Goal: Information Seeking & Learning: Learn about a topic

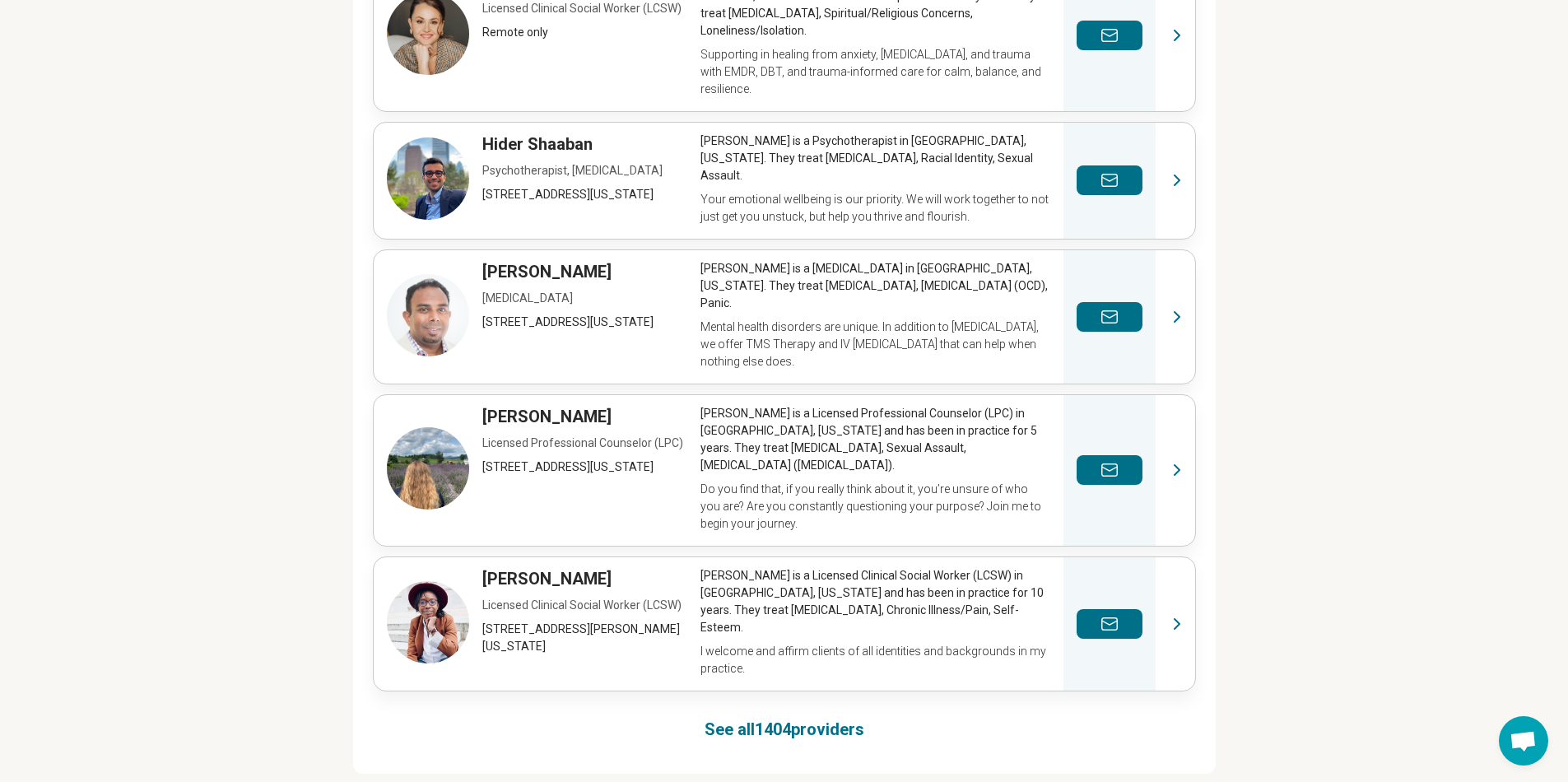
scroll to position [331, 0]
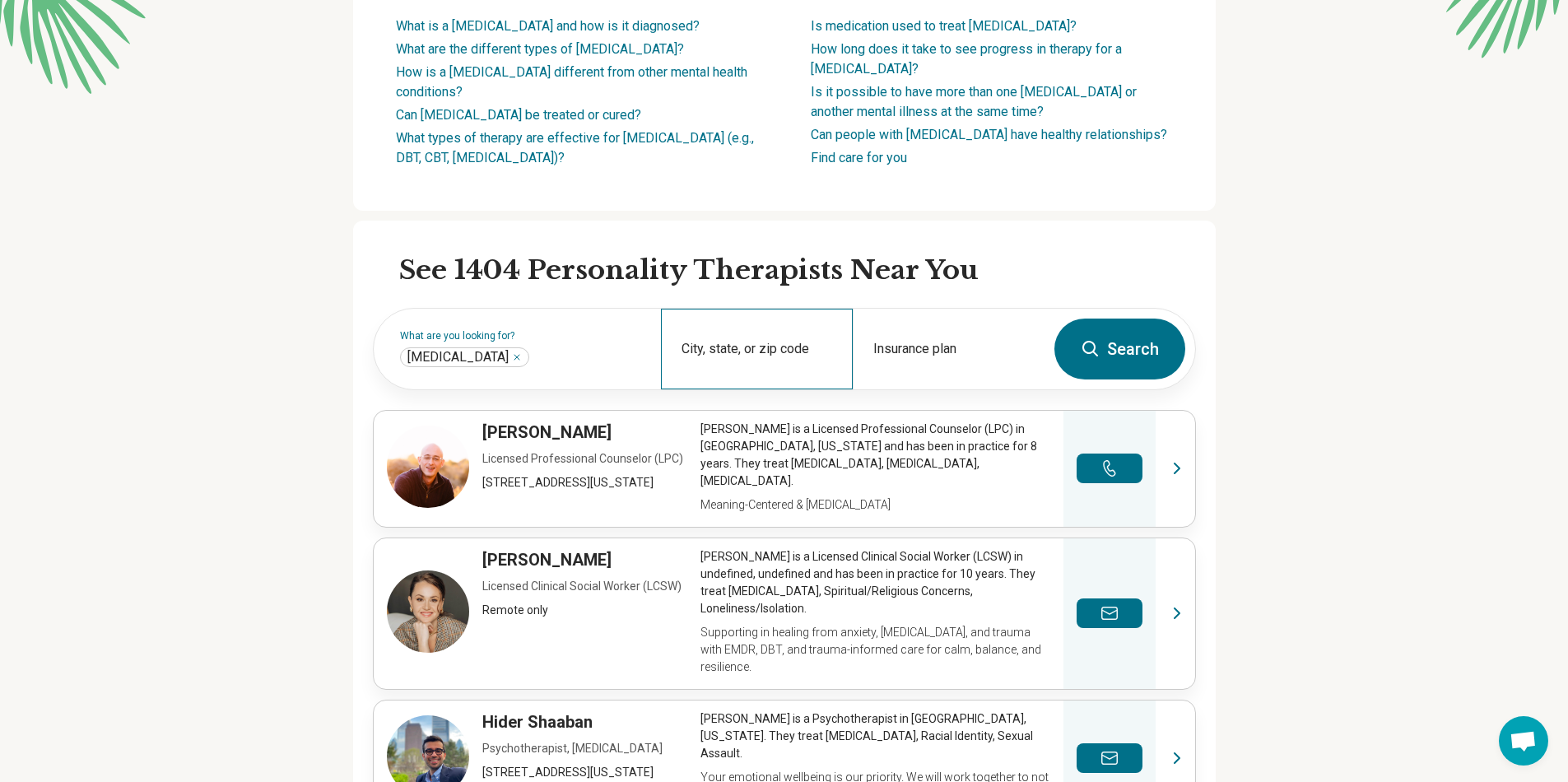
click at [773, 371] on div "City, state, or zip code" at bounding box center [757, 349] width 191 height 81
click at [783, 444] on div "[GEOGRAPHIC_DATA], [GEOGRAPHIC_DATA] 02478" at bounding box center [828, 437] width 323 height 33
type input "**********"
click at [1156, 364] on button "Search" at bounding box center [1119, 350] width 131 height 61
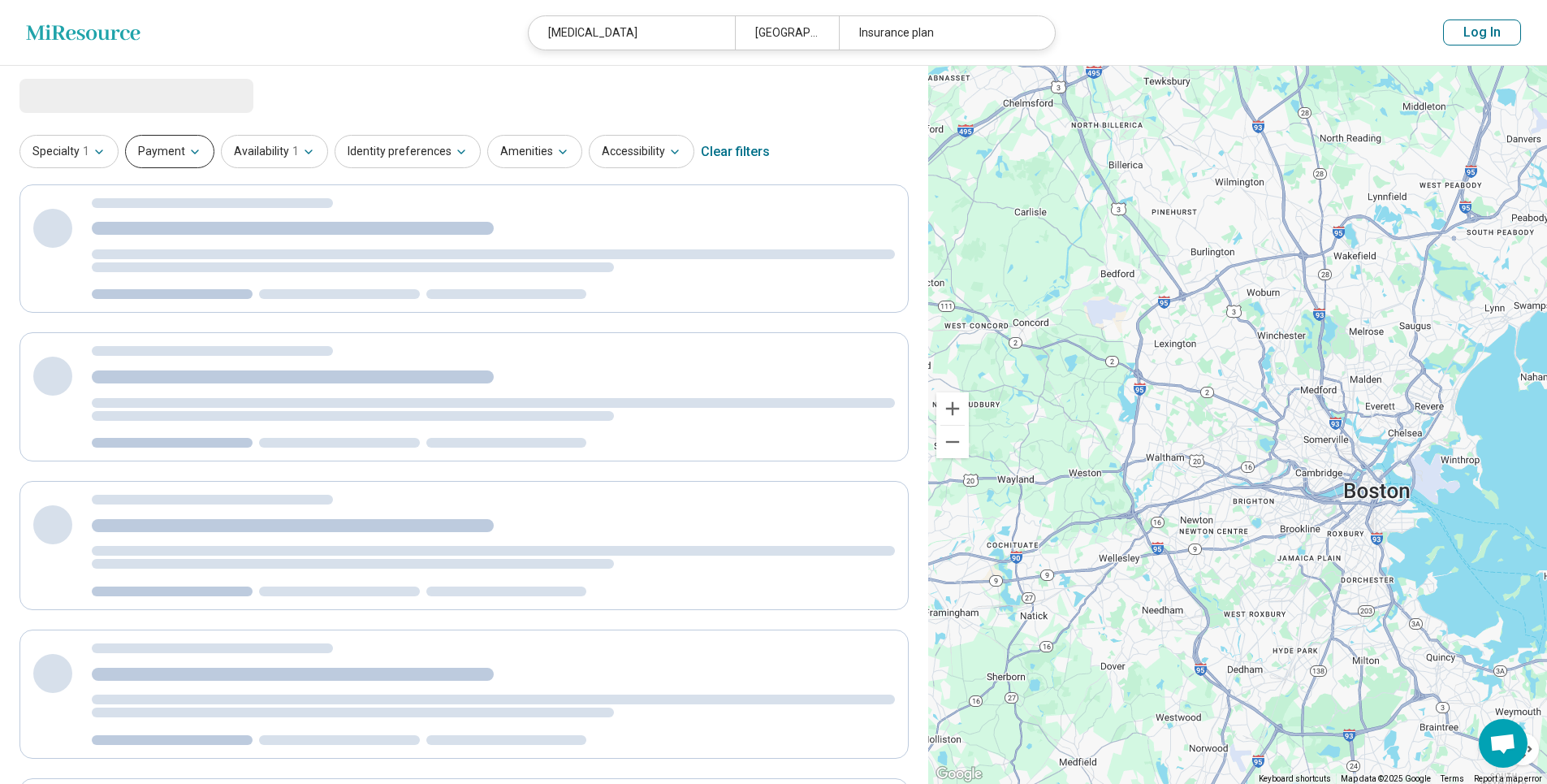
select select "***"
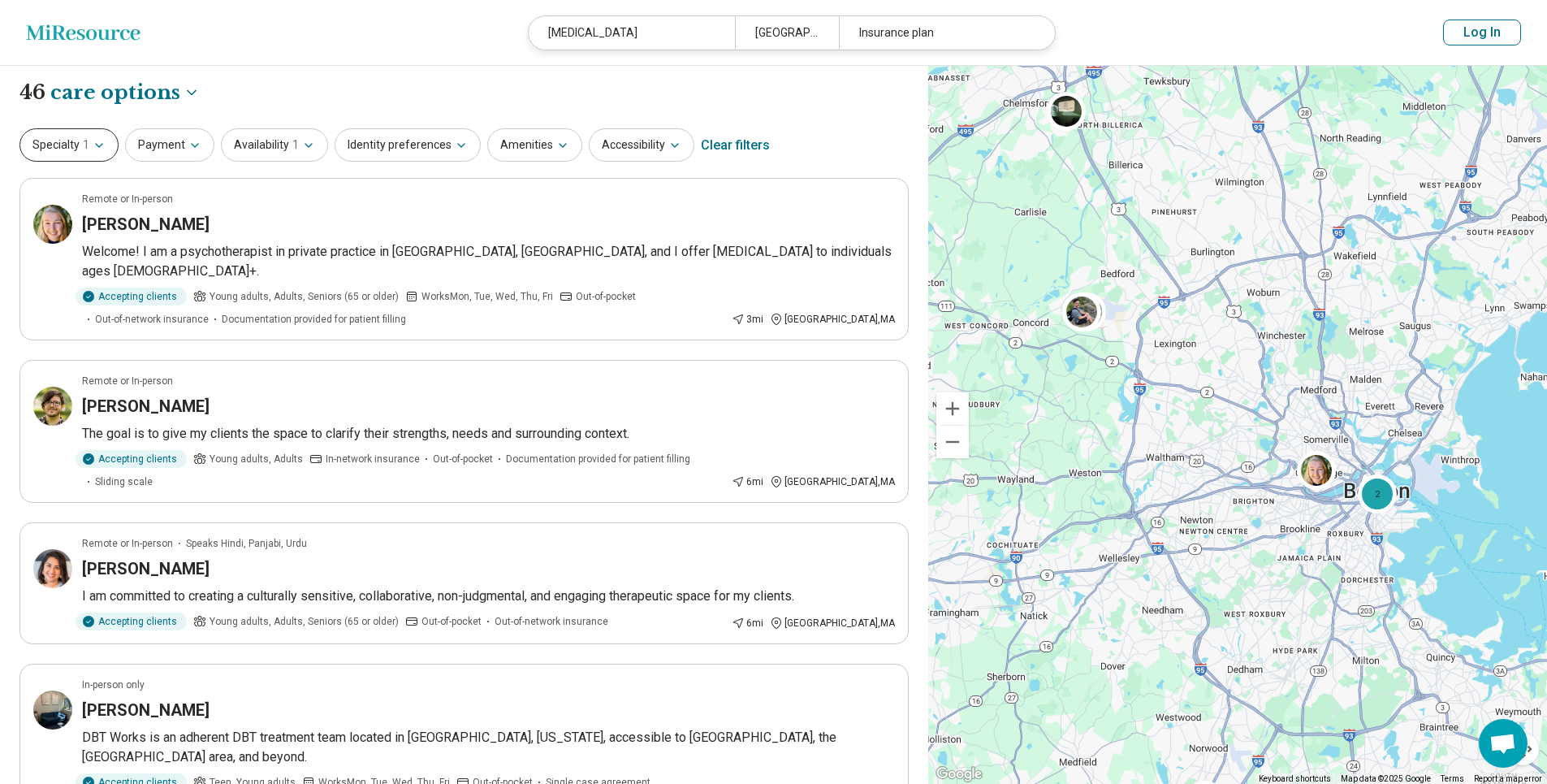
click at [101, 145] on icon "button" at bounding box center [99, 145] width 13 height 13
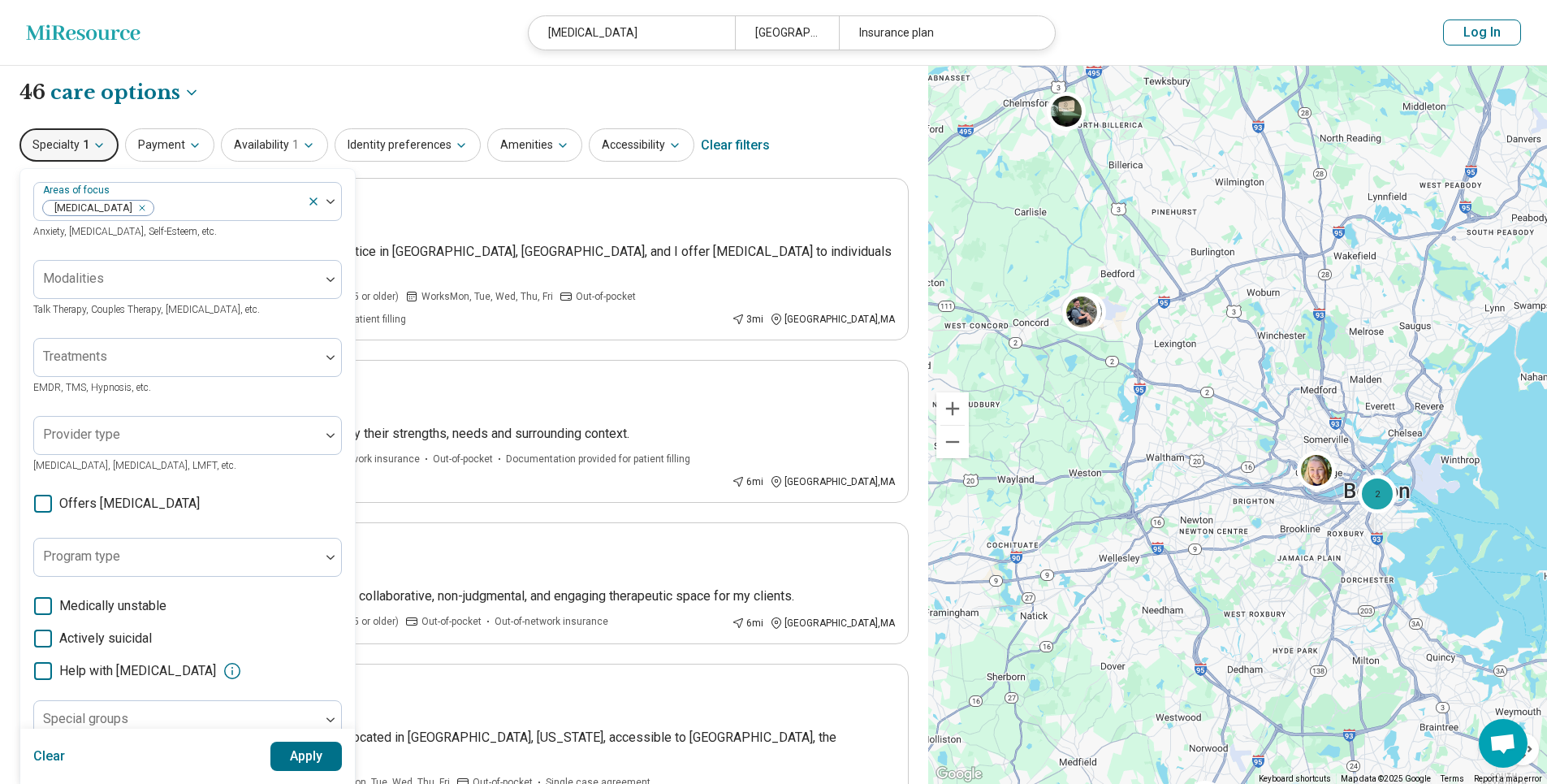
click at [101, 145] on icon "button" at bounding box center [99, 146] width 6 height 4
click at [361, 103] on div "**********" at bounding box center [464, 93] width 890 height 28
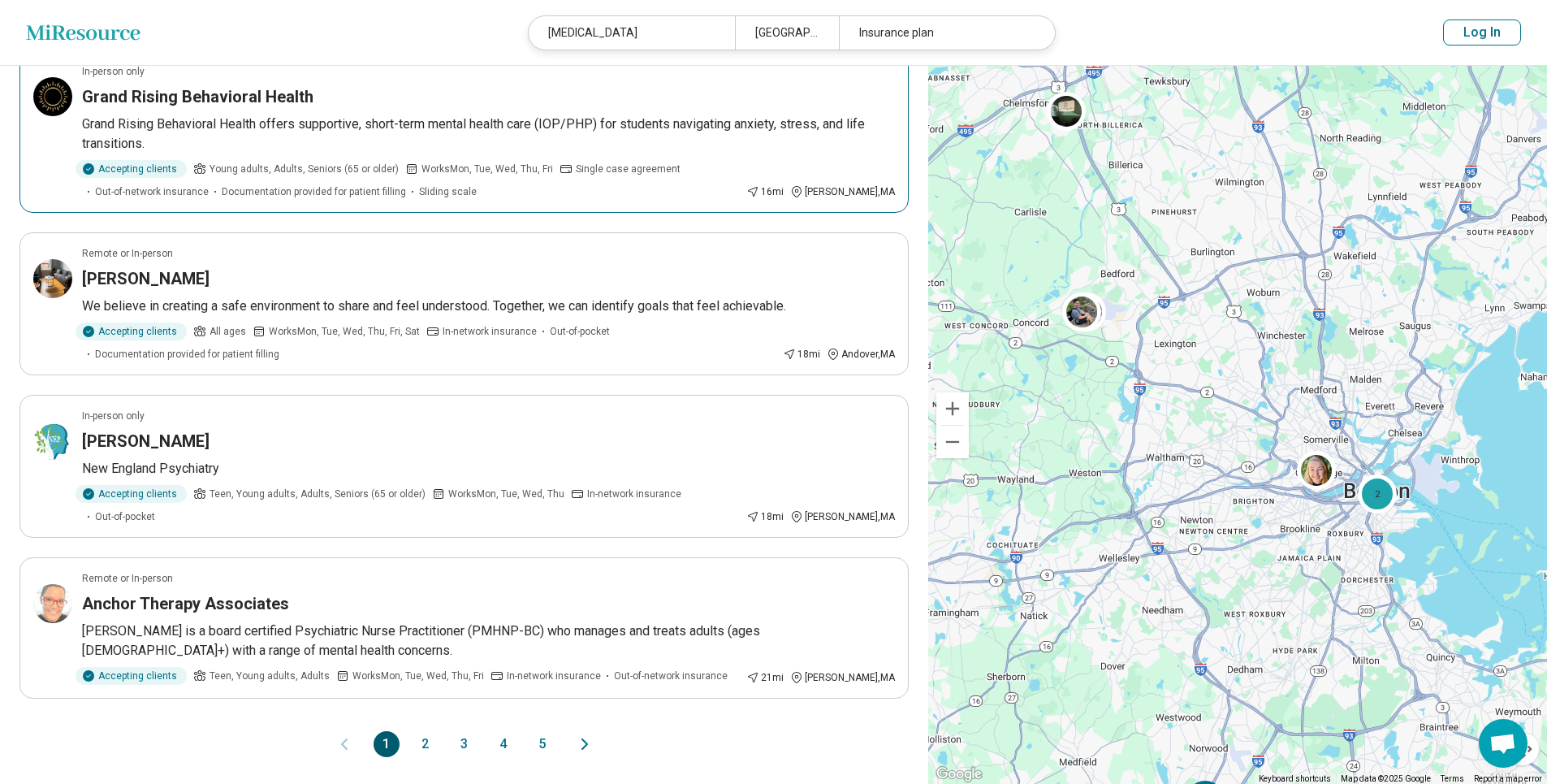
scroll to position [1275, 0]
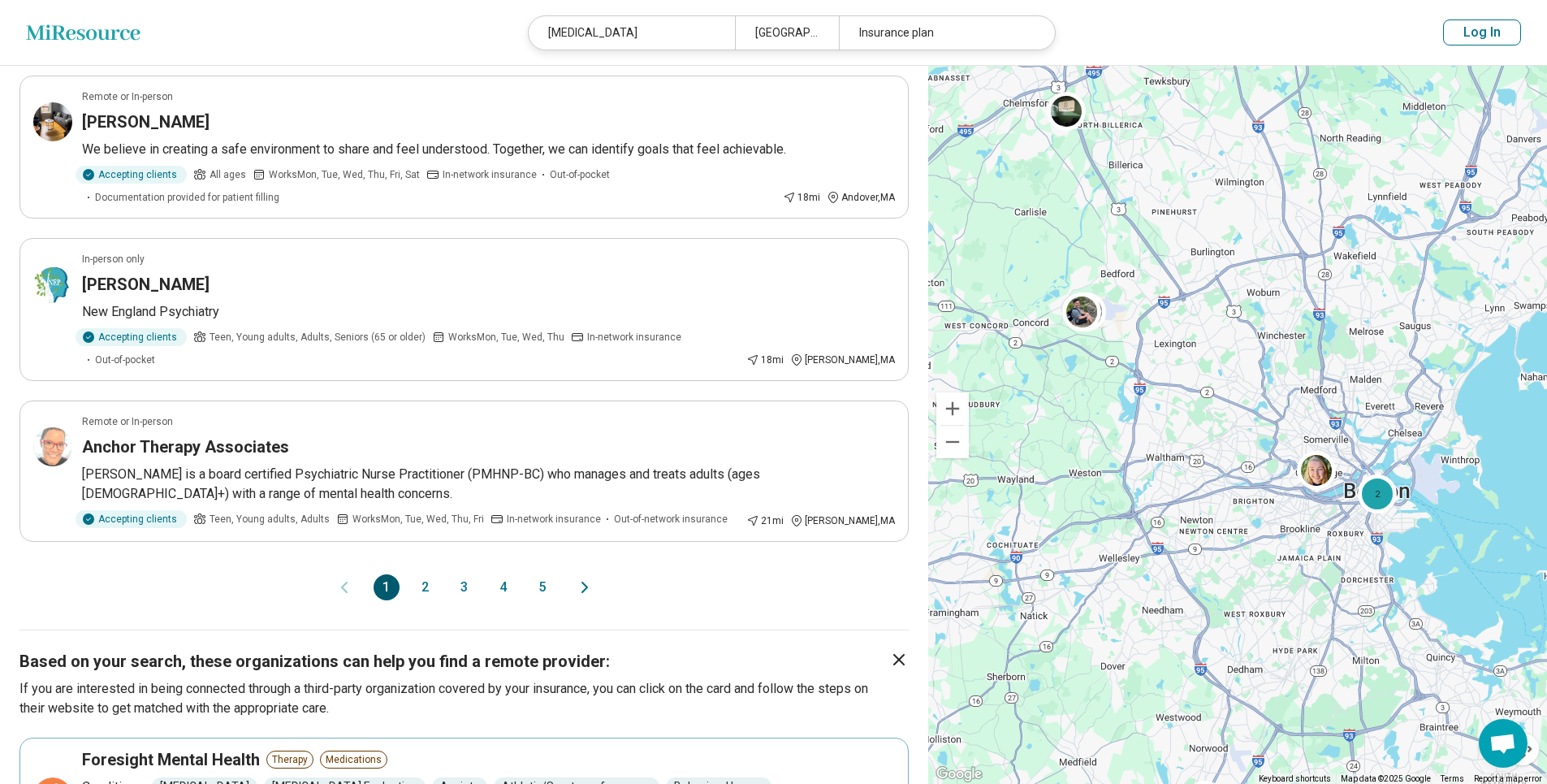
click at [420, 574] on button "2" at bounding box center [425, 587] width 26 height 26
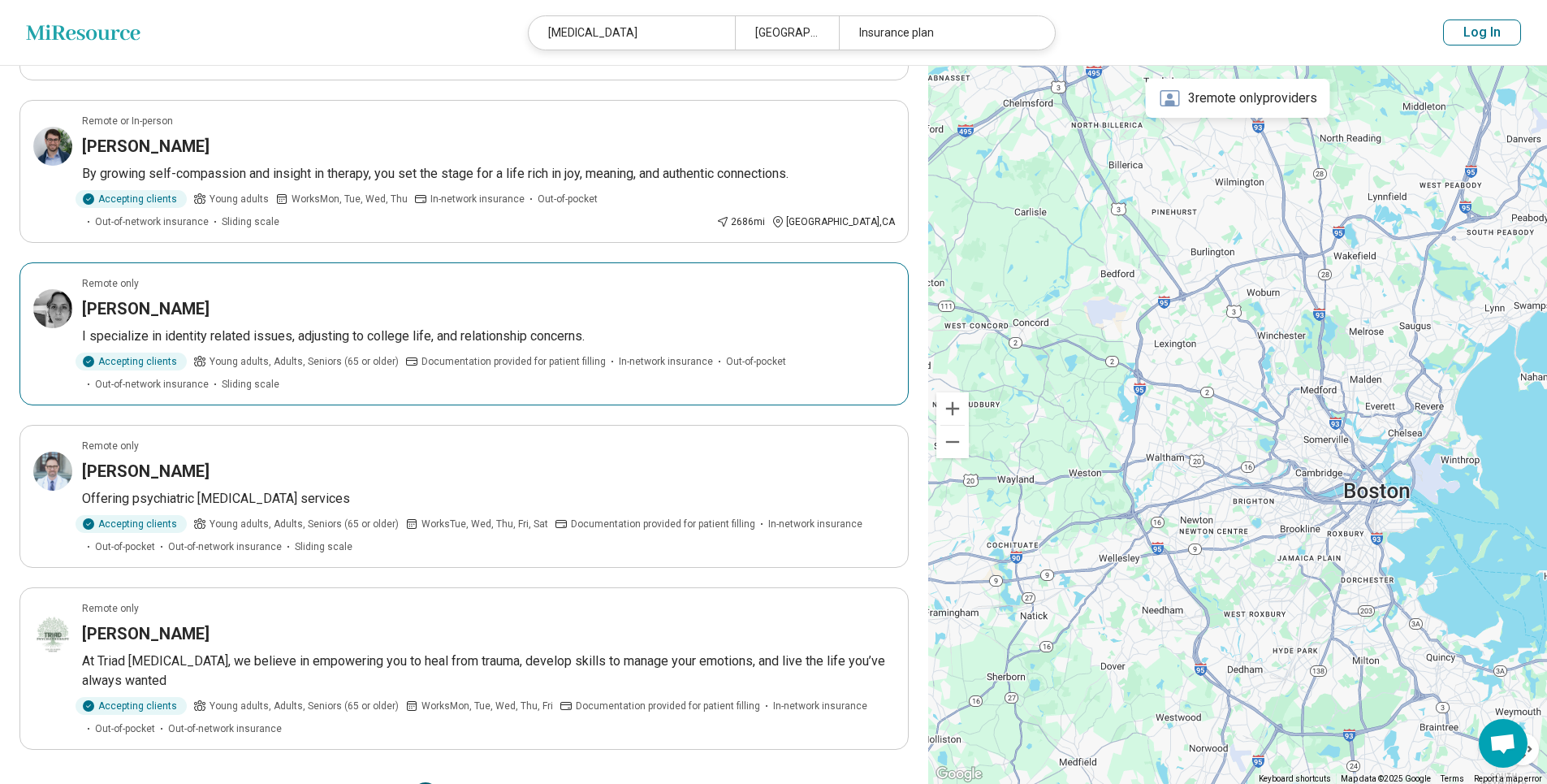
scroll to position [1224, 0]
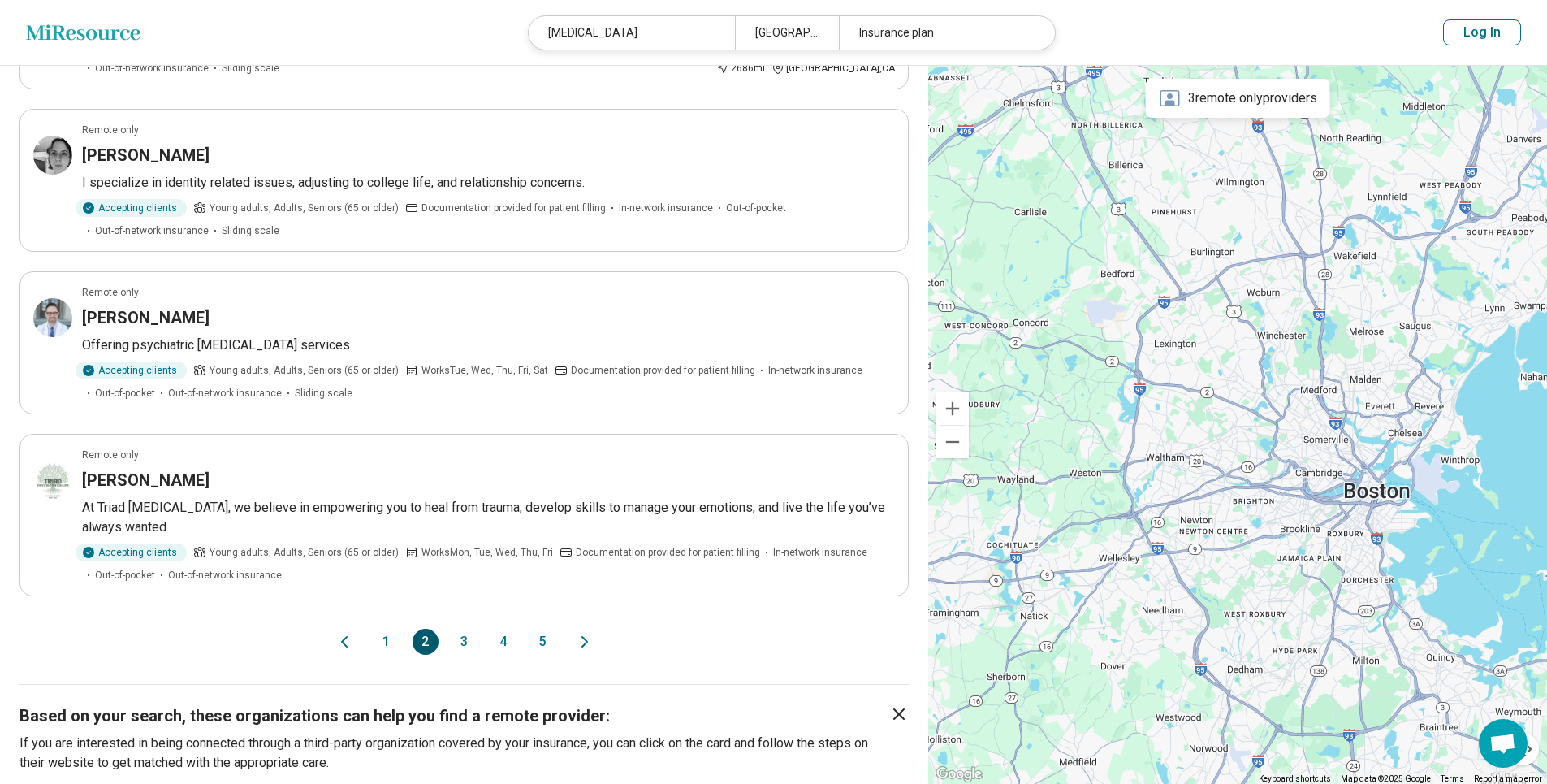
click at [465, 628] on button "3" at bounding box center [464, 641] width 26 height 26
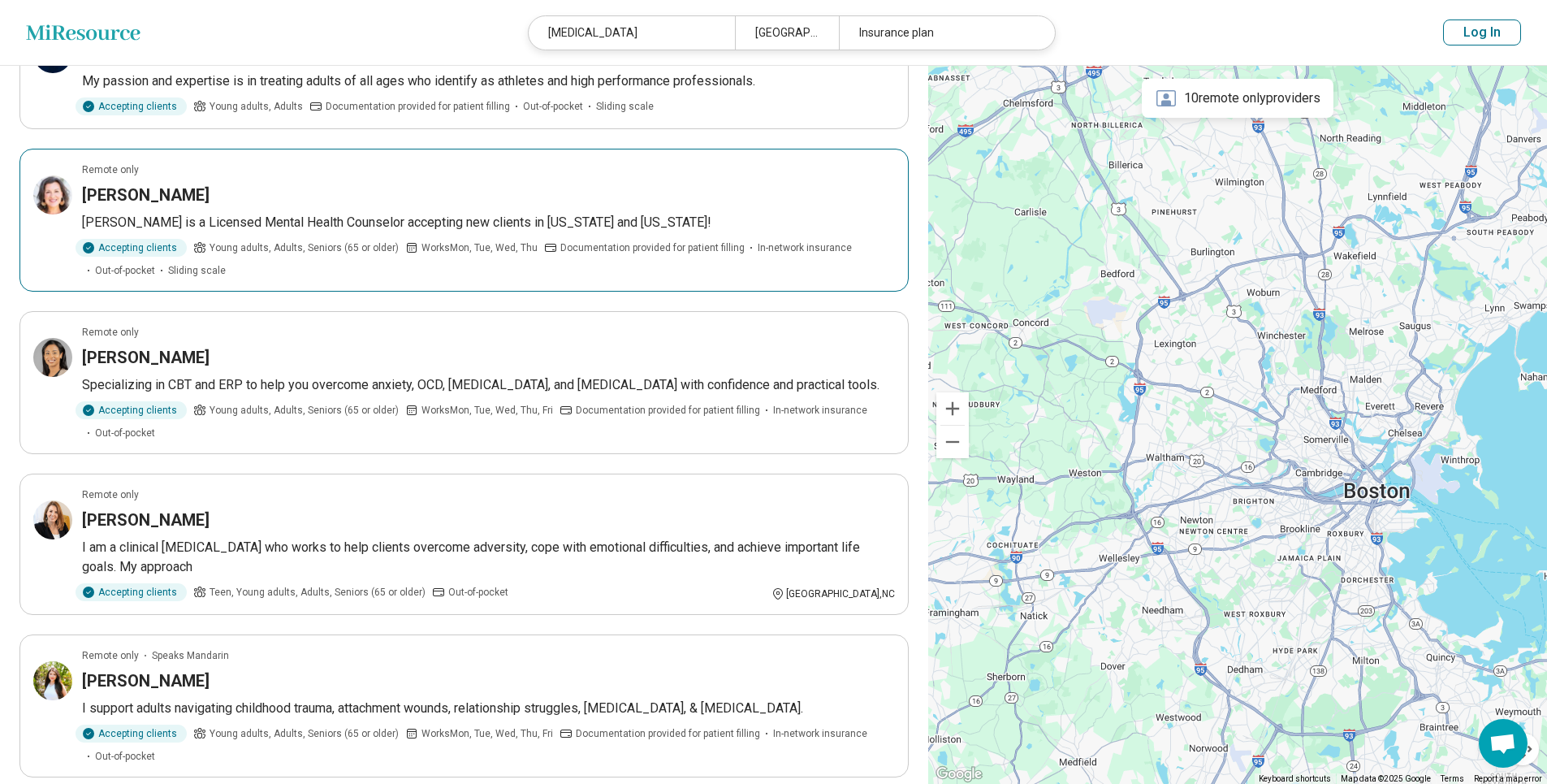
scroll to position [1169, 0]
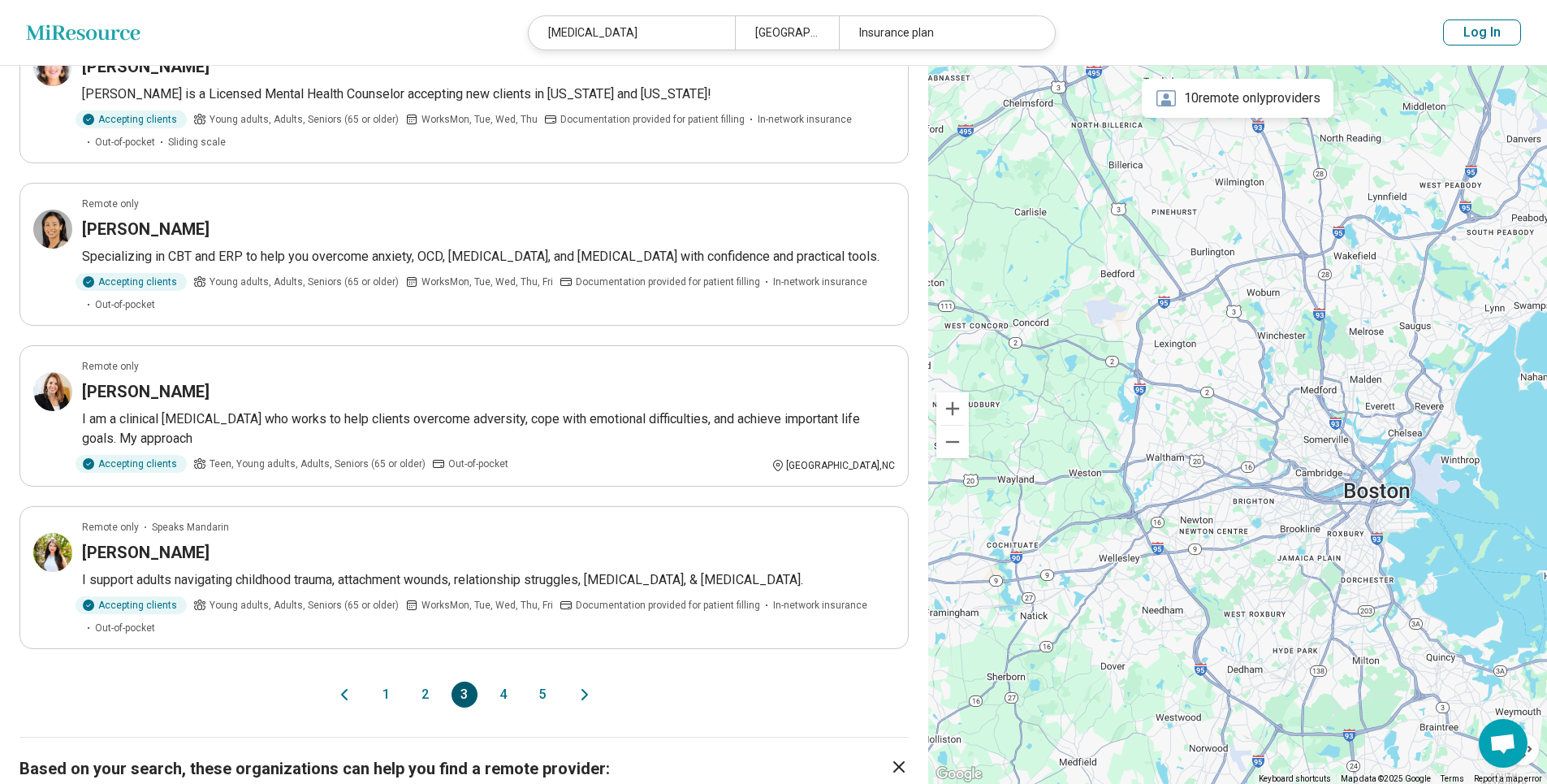
click at [501, 681] on button "4" at bounding box center [503, 694] width 26 height 26
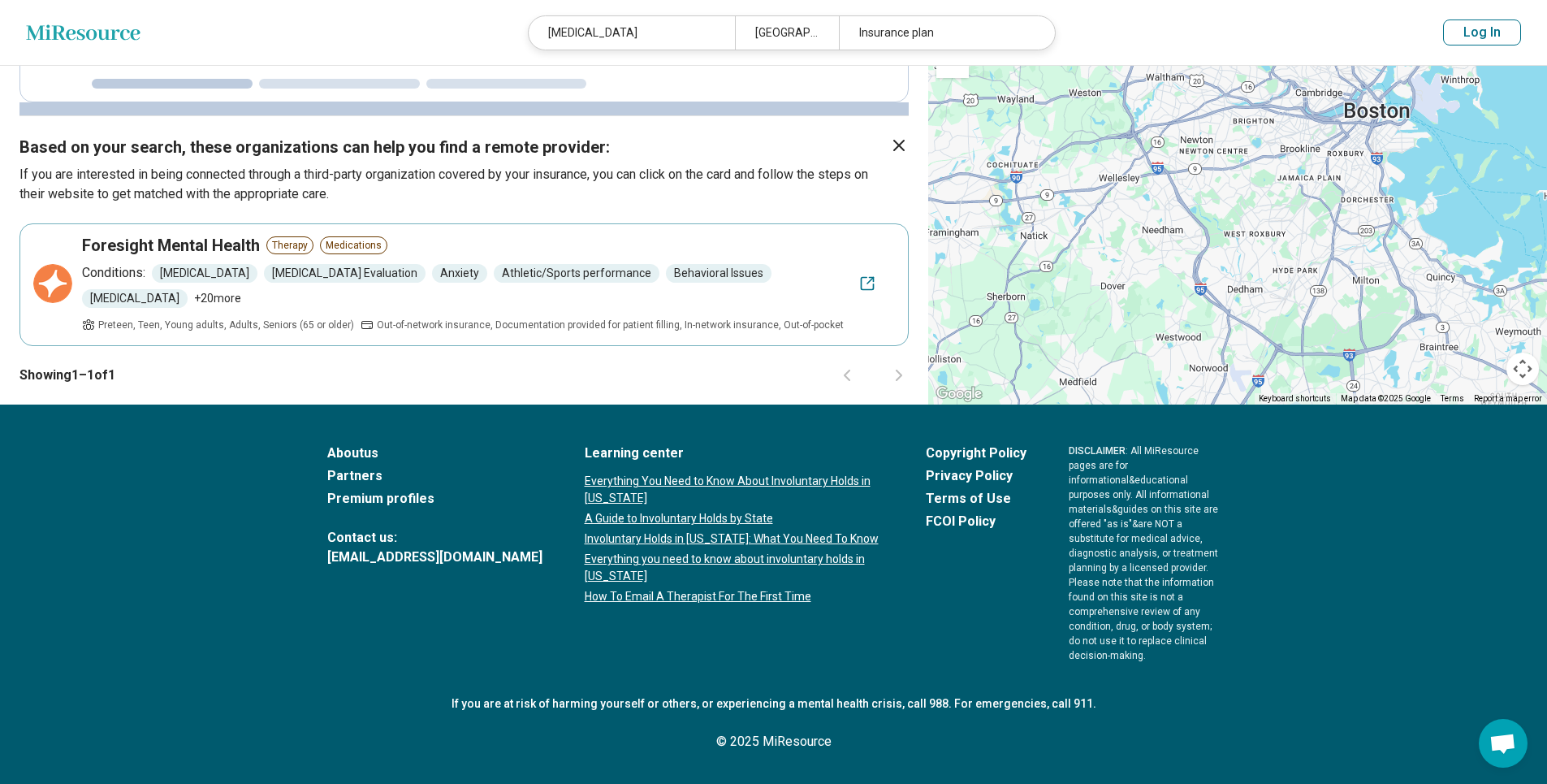
scroll to position [790, 0]
